Goal: Ask a question

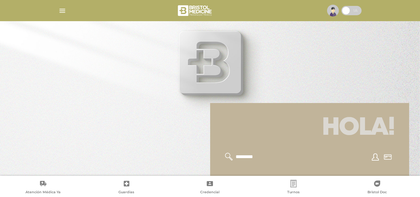
click at [62, 6] on div at bounding box center [210, 10] width 318 height 15
click at [347, 10] on span at bounding box center [345, 10] width 9 height 9
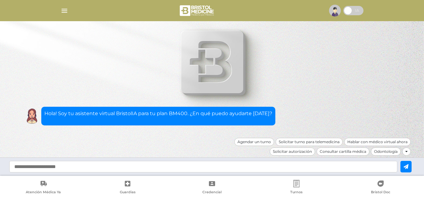
click at [250, 165] on input "text" at bounding box center [203, 166] width 388 height 11
type input "*********"
